Goal: Task Accomplishment & Management: Complete application form

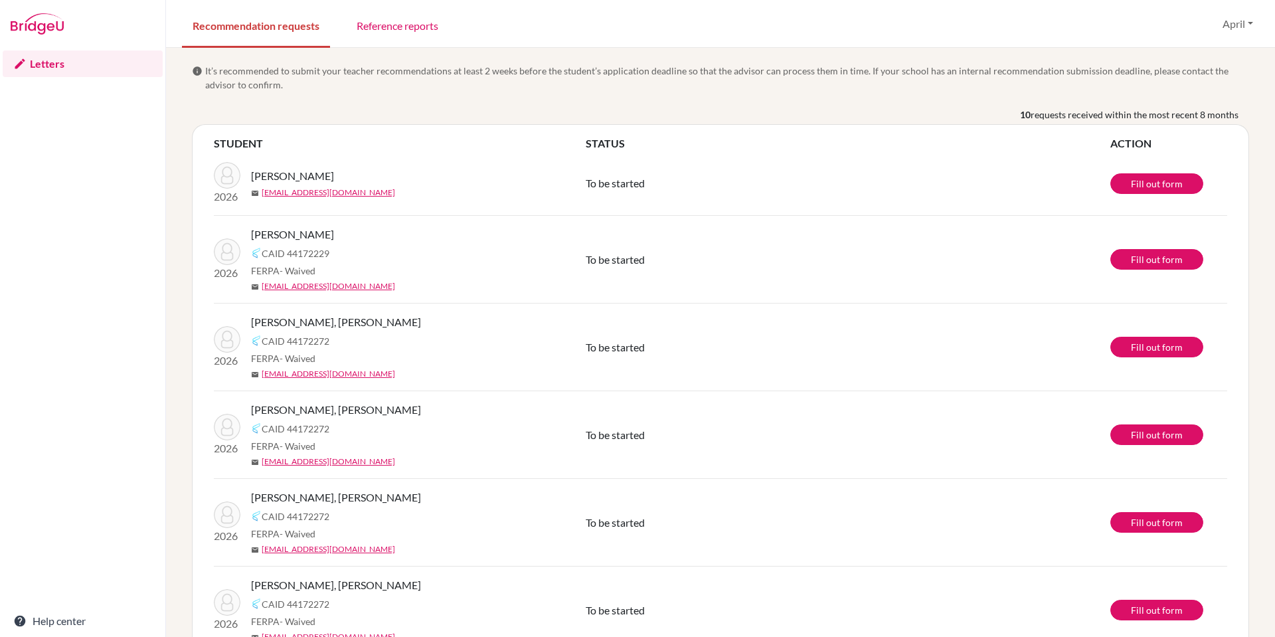
scroll to position [395, 0]
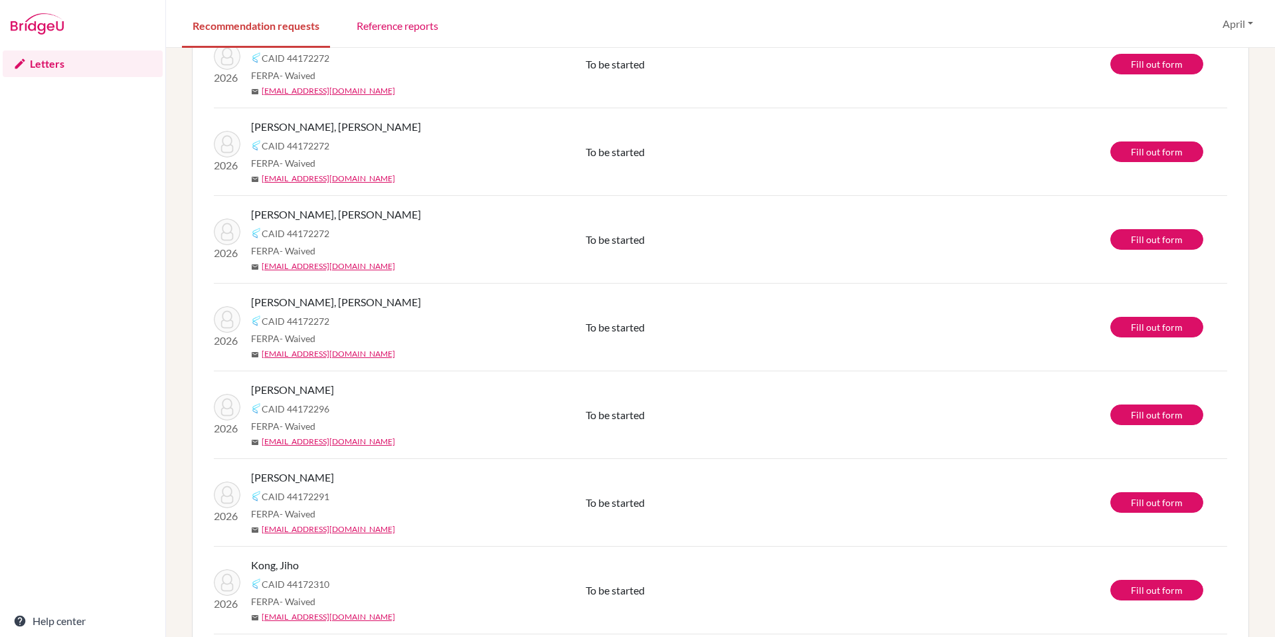
scroll to position [395, 0]
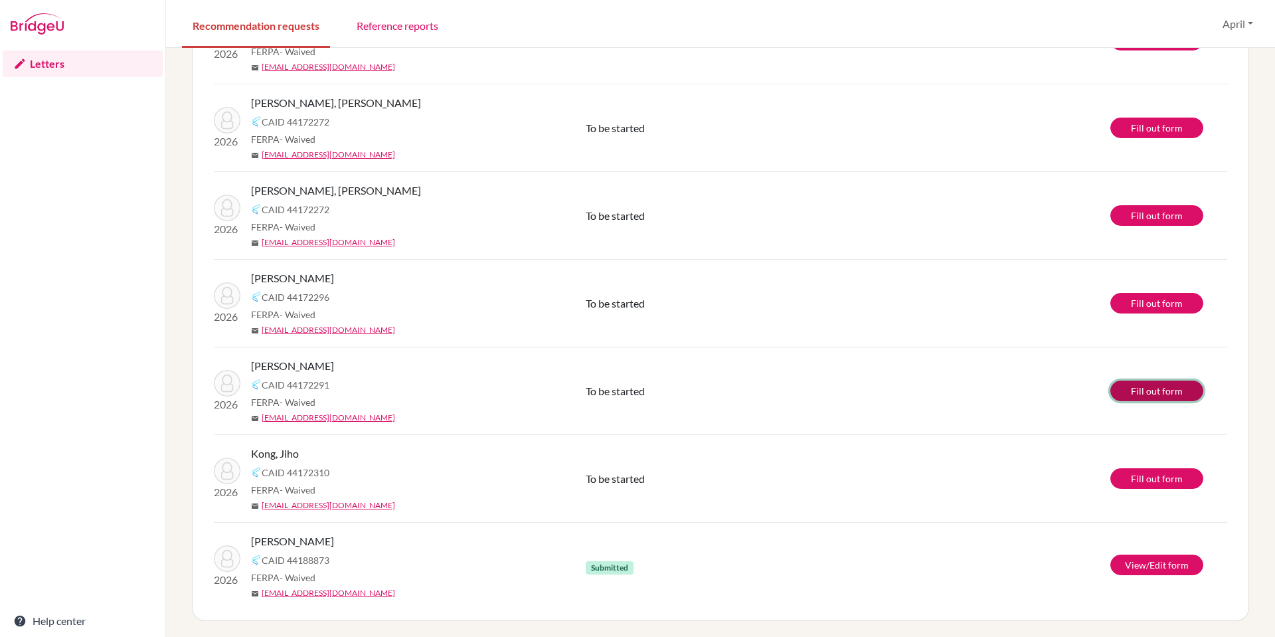
click at [1146, 393] on link "Fill out form" at bounding box center [1157, 391] width 93 height 21
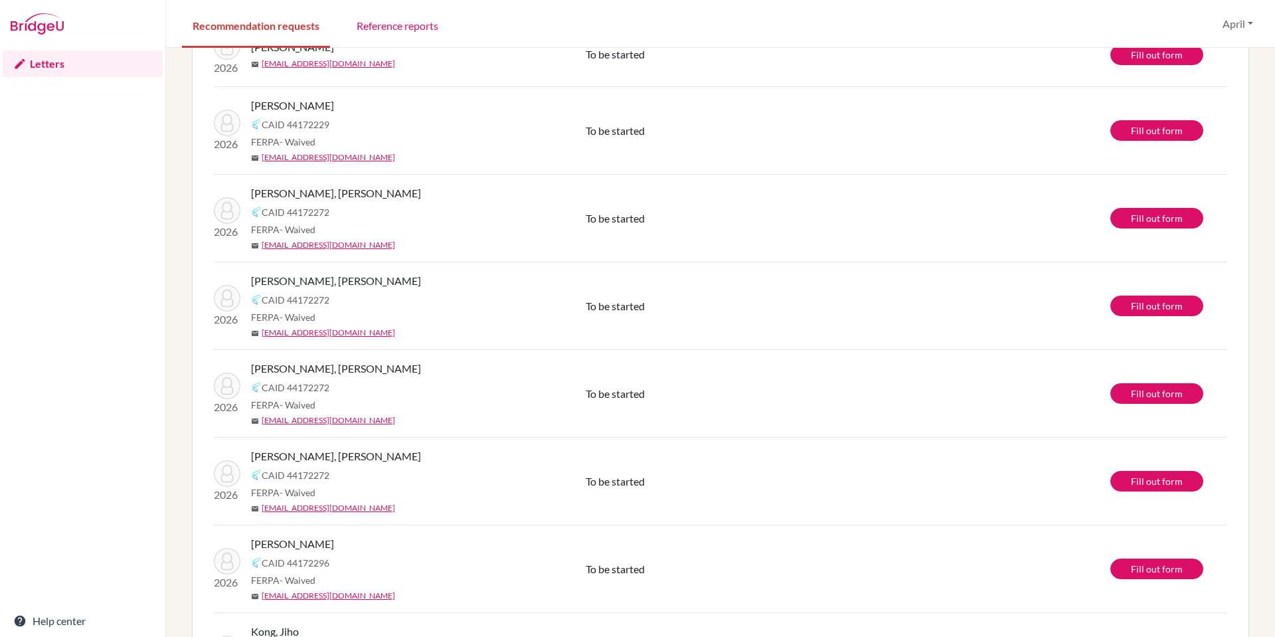
scroll to position [62, 0]
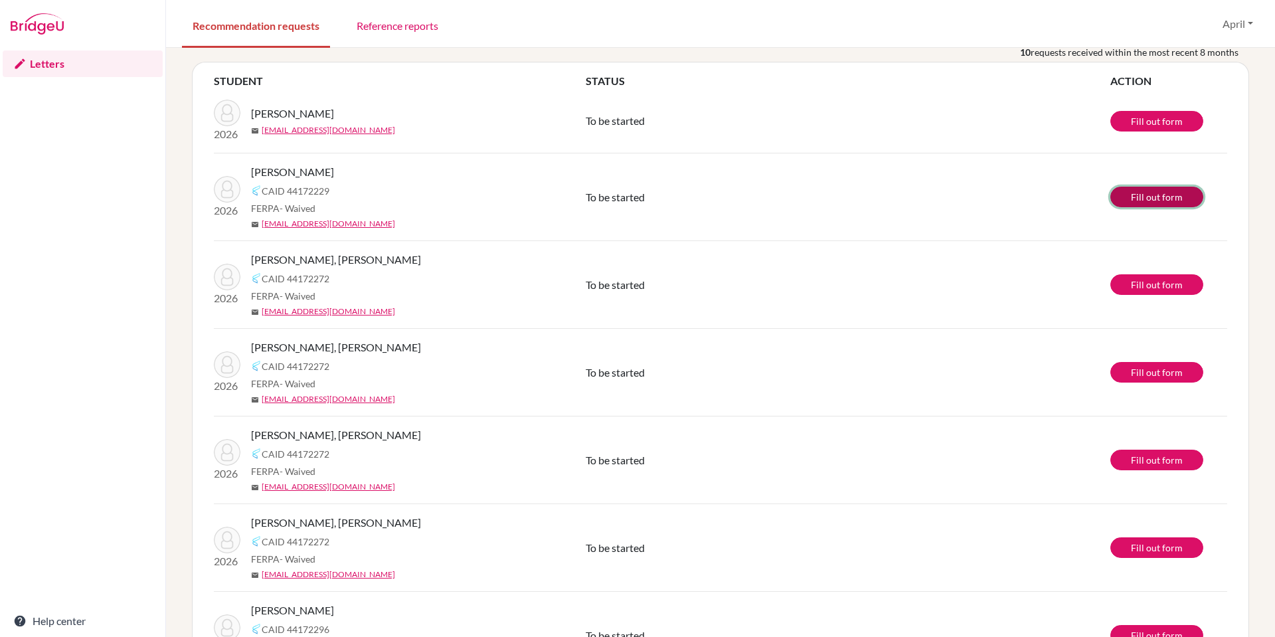
click at [1139, 199] on link "Fill out form" at bounding box center [1157, 197] width 93 height 21
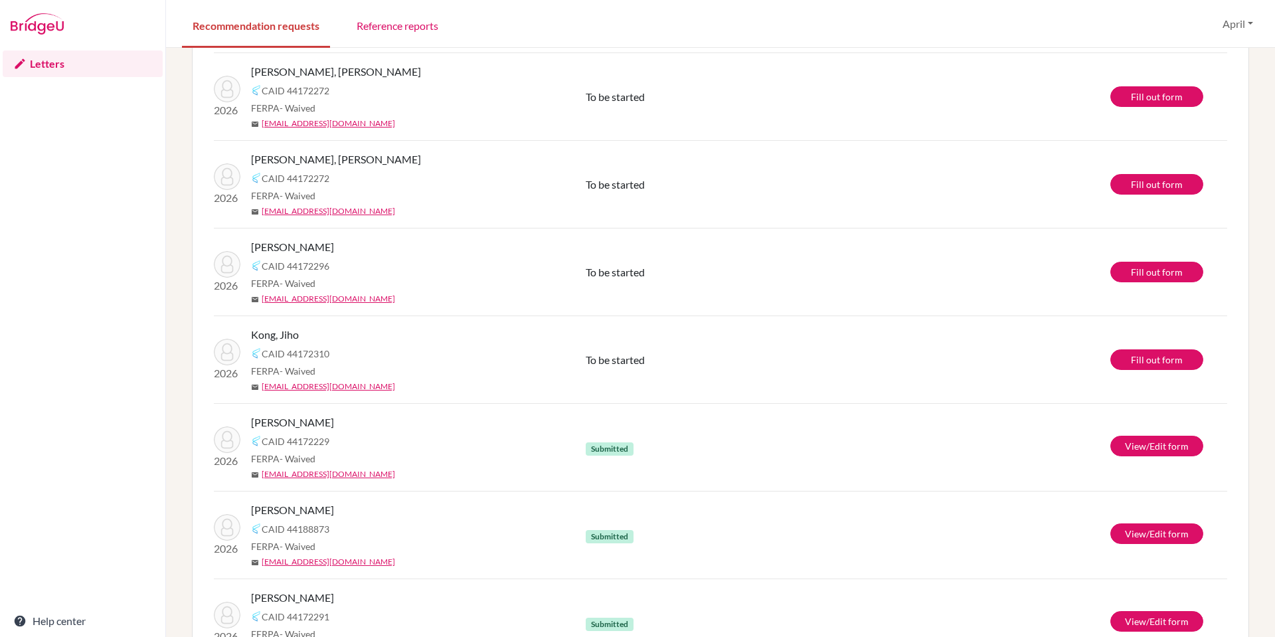
scroll to position [328, 0]
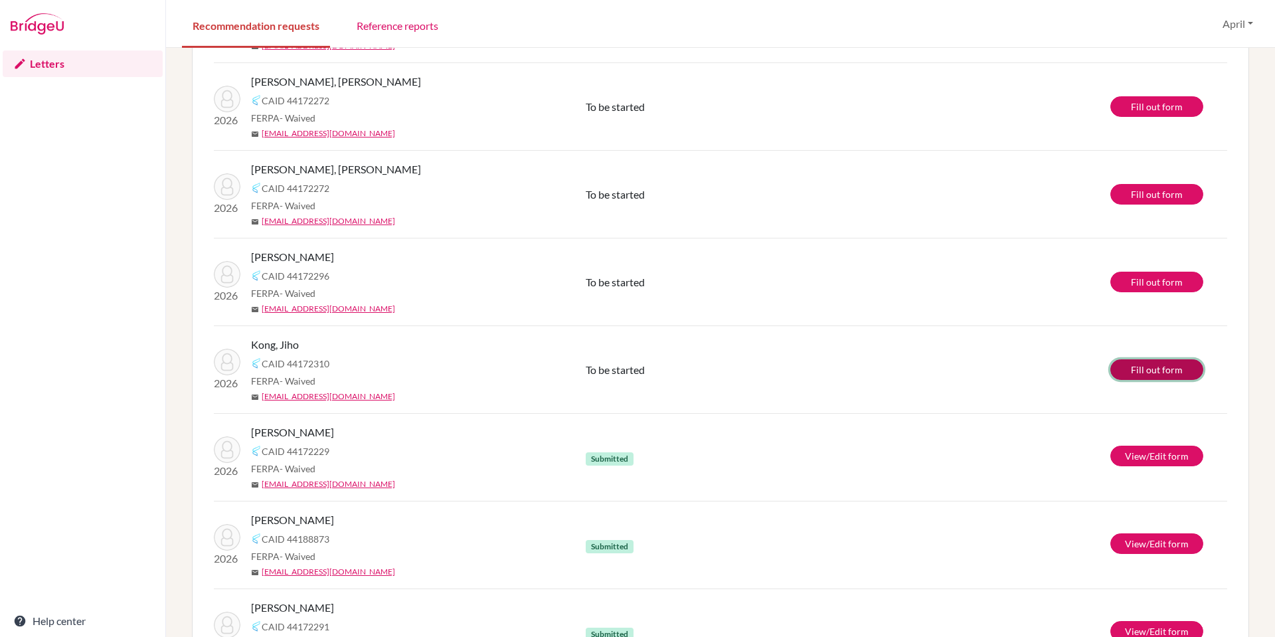
click at [1141, 371] on link "Fill out form" at bounding box center [1157, 369] width 93 height 21
